Goal: Obtain resource: Obtain resource

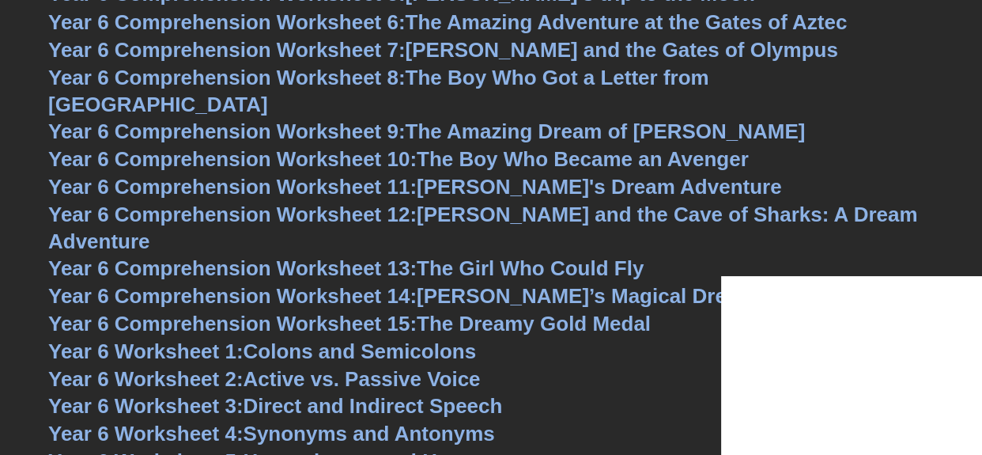
click at [437, 283] on link "Year 6 Comprehension Worksheet 14: [PERSON_NAME]’s Magical Dream" at bounding box center [402, 295] width 708 height 24
click at [405, 283] on span "Year 6 Comprehension Worksheet 14:" at bounding box center [232, 295] width 369 height 24
click at [256, 283] on span "Year 6 Comprehension Worksheet 14:" at bounding box center [232, 295] width 369 height 24
click at [316, 283] on span "Year 6 Comprehension Worksheet 14:" at bounding box center [232, 295] width 369 height 24
click at [369, 311] on span "Year 6 Comprehension Worksheet 15:" at bounding box center [232, 323] width 369 height 24
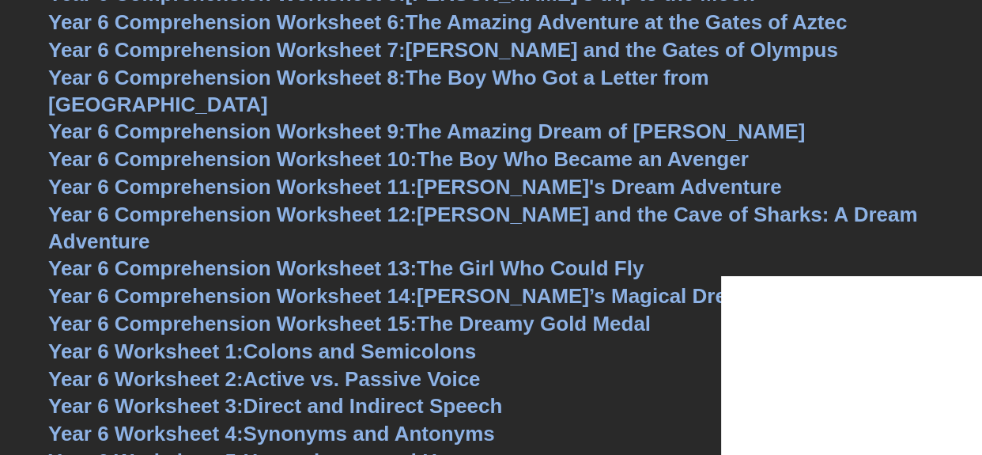
click at [286, 311] on span "Year 6 Comprehension Worksheet 15:" at bounding box center [232, 323] width 369 height 24
click at [244, 311] on span "Year 6 Comprehension Worksheet 15:" at bounding box center [232, 323] width 369 height 24
click at [272, 311] on span "Year 6 Comprehension Worksheet 15:" at bounding box center [232, 323] width 369 height 24
drag, startPoint x: 273, startPoint y: 270, endPoint x: 293, endPoint y: 117, distance: 153.9
click at [273, 311] on span "Year 6 Comprehension Worksheet 15:" at bounding box center [232, 323] width 369 height 24
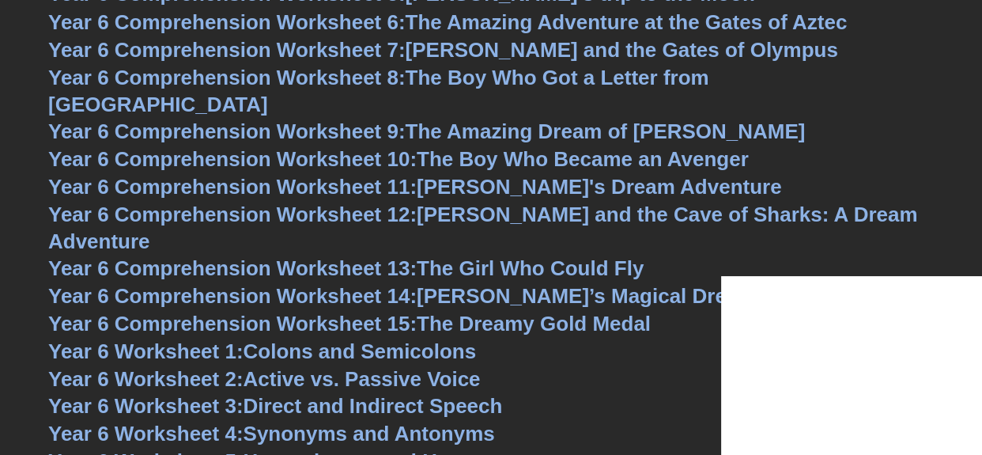
click at [243, 311] on span "Year 6 Comprehension Worksheet 15:" at bounding box center [232, 323] width 369 height 24
click at [282, 311] on span "Year 6 Comprehension Worksheet 15:" at bounding box center [232, 323] width 369 height 24
click at [267, 311] on span "Year 6 Comprehension Worksheet 15:" at bounding box center [232, 323] width 369 height 24
click at [286, 311] on span "Year 6 Comprehension Worksheet 15:" at bounding box center [232, 323] width 369 height 24
drag, startPoint x: 243, startPoint y: 271, endPoint x: 280, endPoint y: 181, distance: 97.5
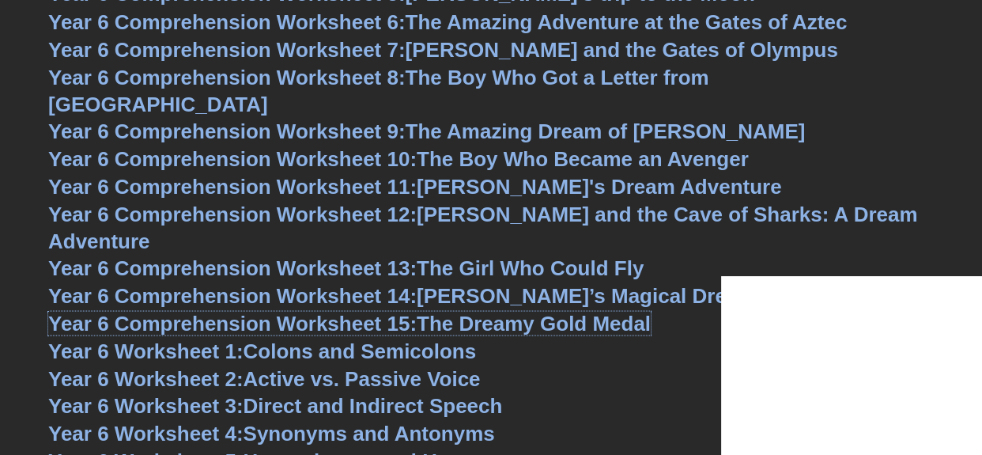
click at [244, 311] on span "Year 6 Comprehension Worksheet 15:" at bounding box center [232, 323] width 369 height 24
click at [331, 311] on span "Year 6 Comprehension Worksheet 15:" at bounding box center [232, 323] width 369 height 24
